Goal: Information Seeking & Learning: Learn about a topic

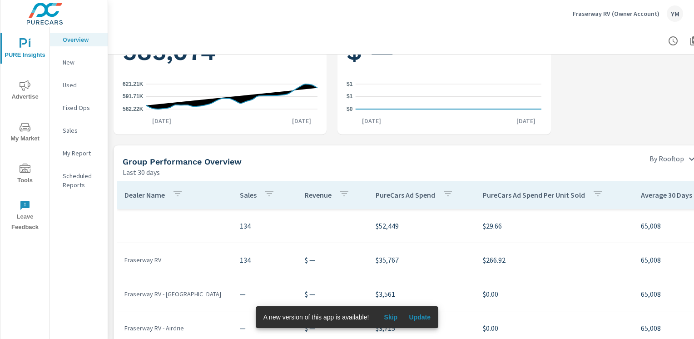
scroll to position [207, 0]
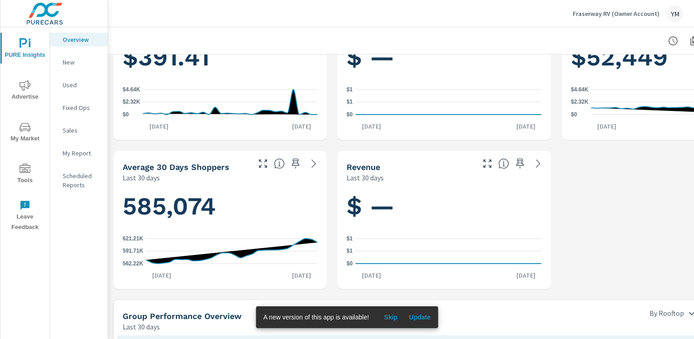
click at [66, 39] on p "Overview" at bounding box center [82, 39] width 38 height 9
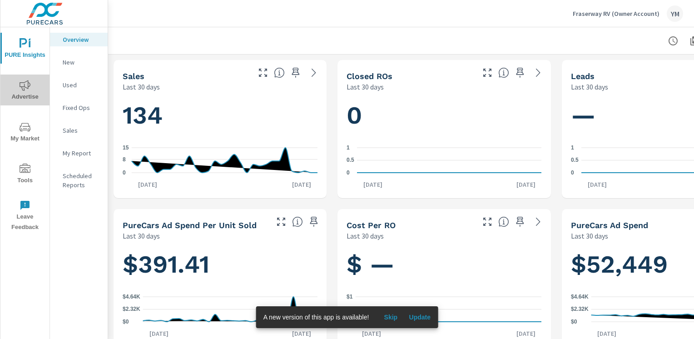
click at [30, 97] on span "Advertise" at bounding box center [25, 91] width 44 height 22
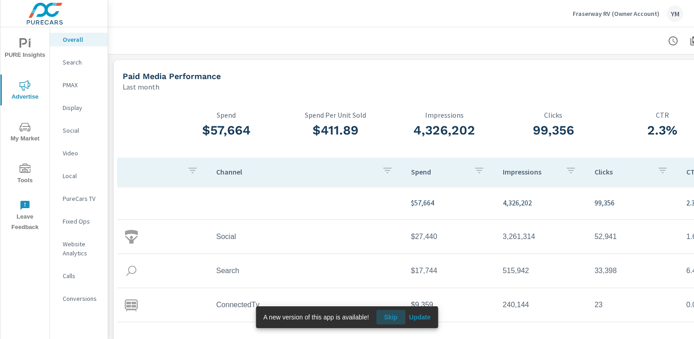
click at [393, 317] on span "Skip" at bounding box center [391, 317] width 22 height 8
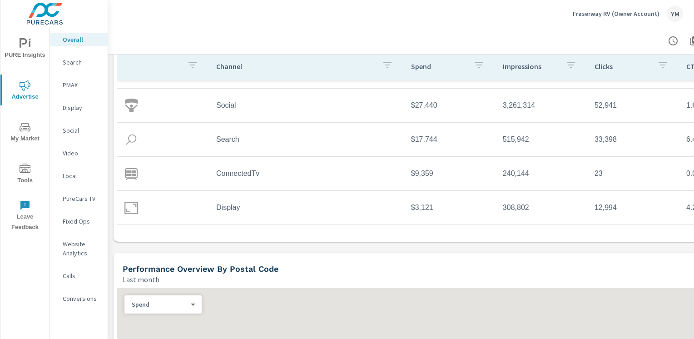
scroll to position [182, 0]
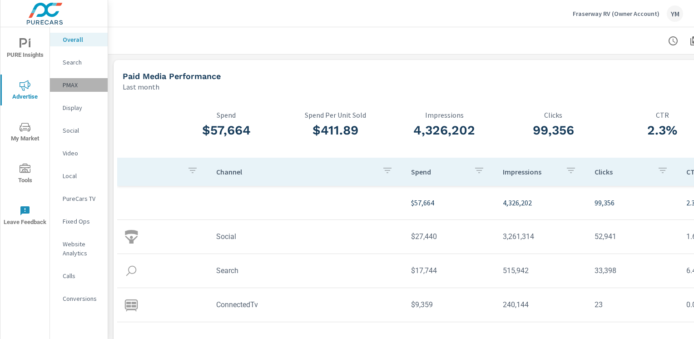
click at [67, 85] on p "PMAX" at bounding box center [82, 84] width 38 height 9
